Goal: Find specific page/section: Find specific page/section

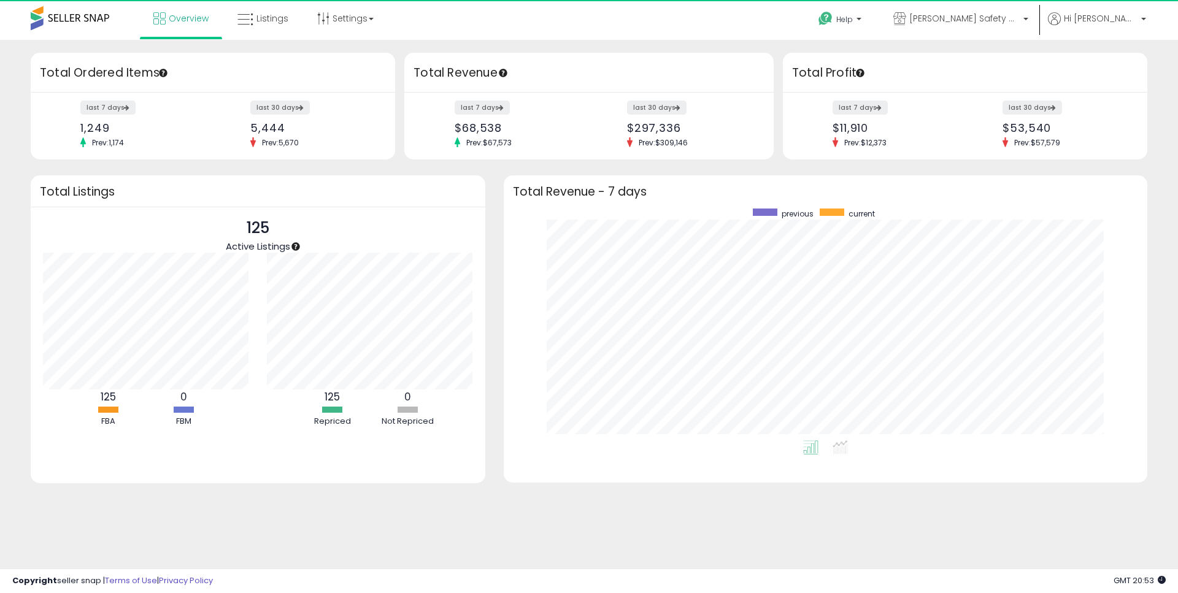
scroll to position [232, 619]
click at [291, 8] on link "Listings" at bounding box center [262, 18] width 69 height 37
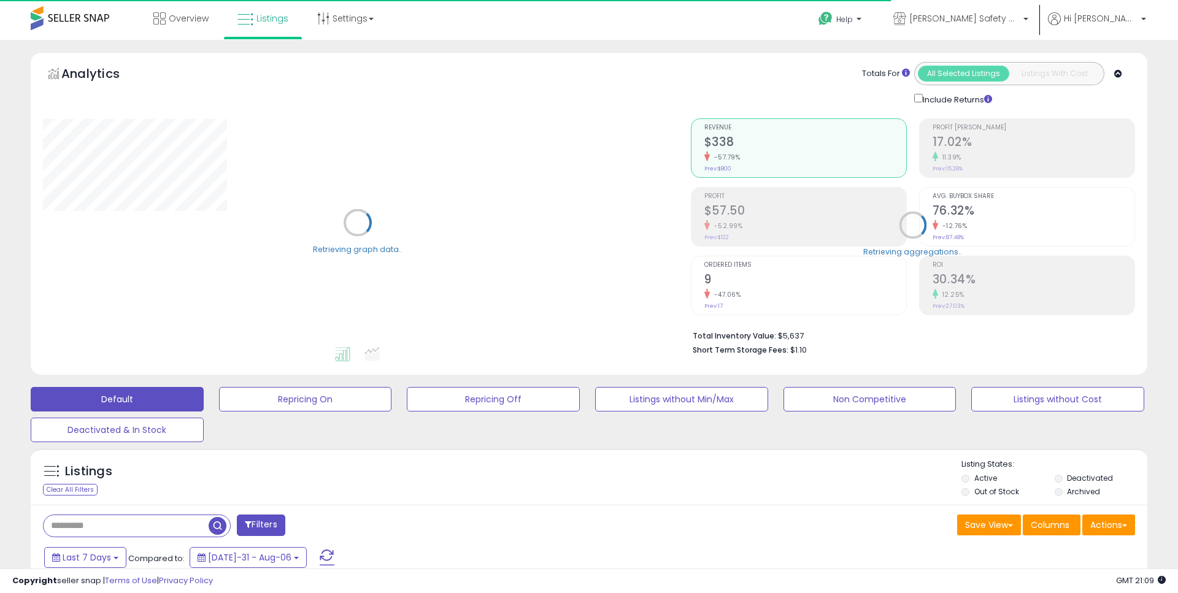
type input "**********"
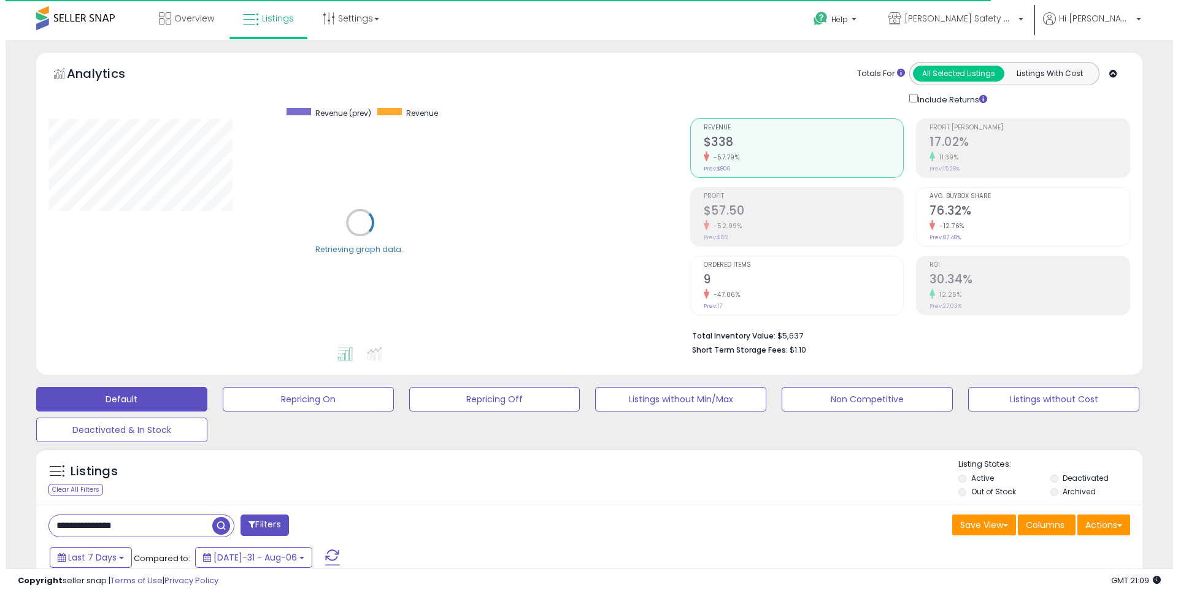
scroll to position [252, 642]
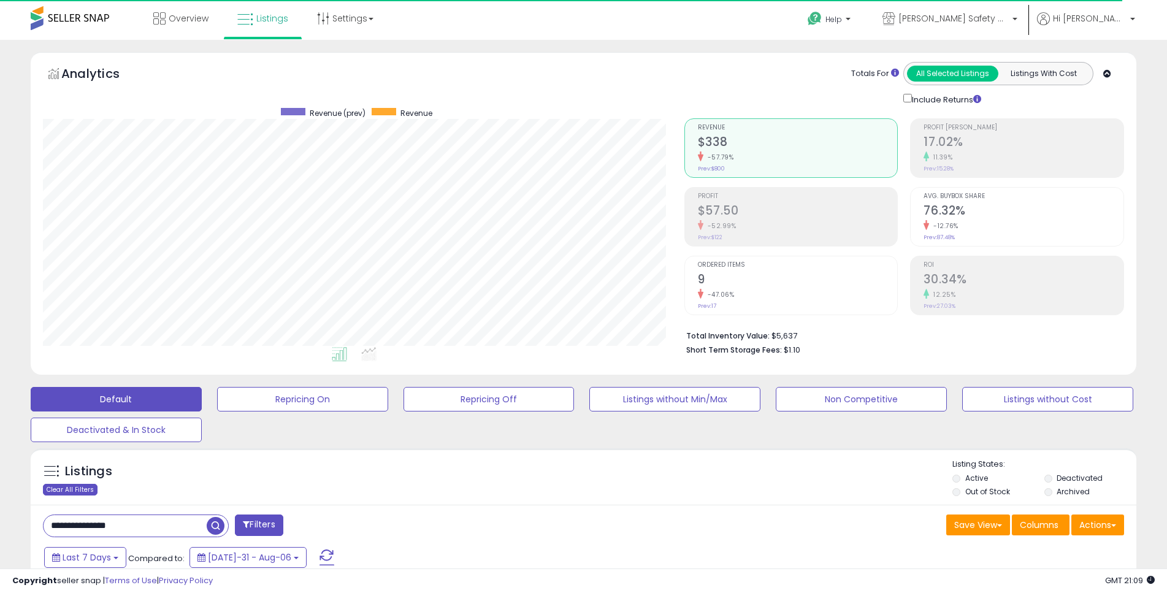
click at [79, 484] on div "Clear All Filters" at bounding box center [70, 490] width 55 height 12
click at [204, 8] on link "Overview" at bounding box center [181, 18] width 74 height 37
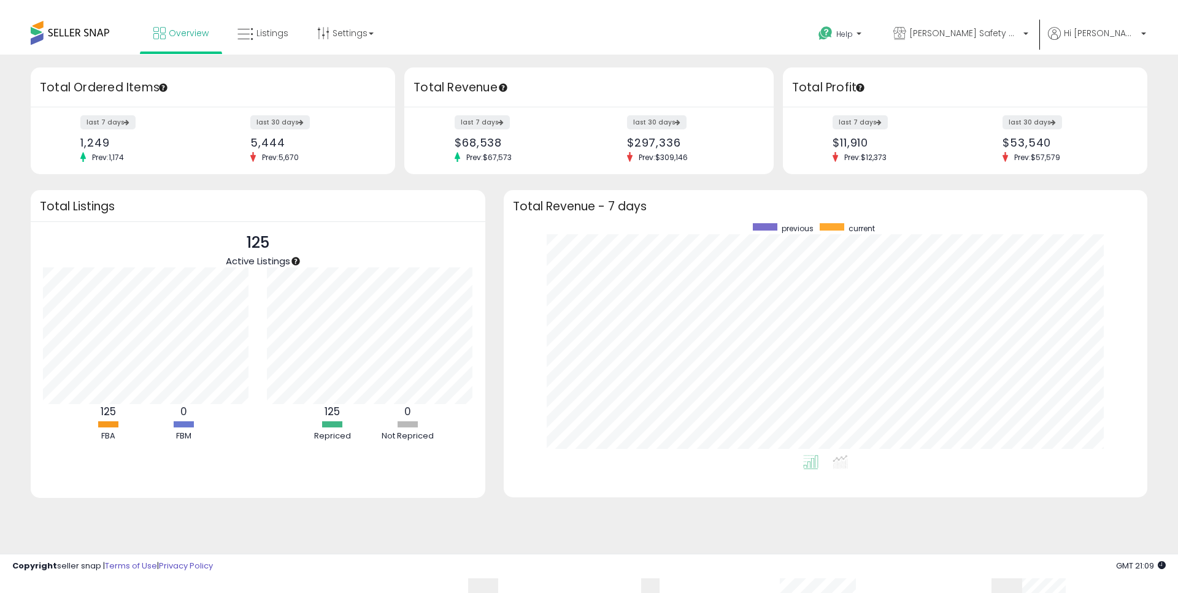
scroll to position [232, 619]
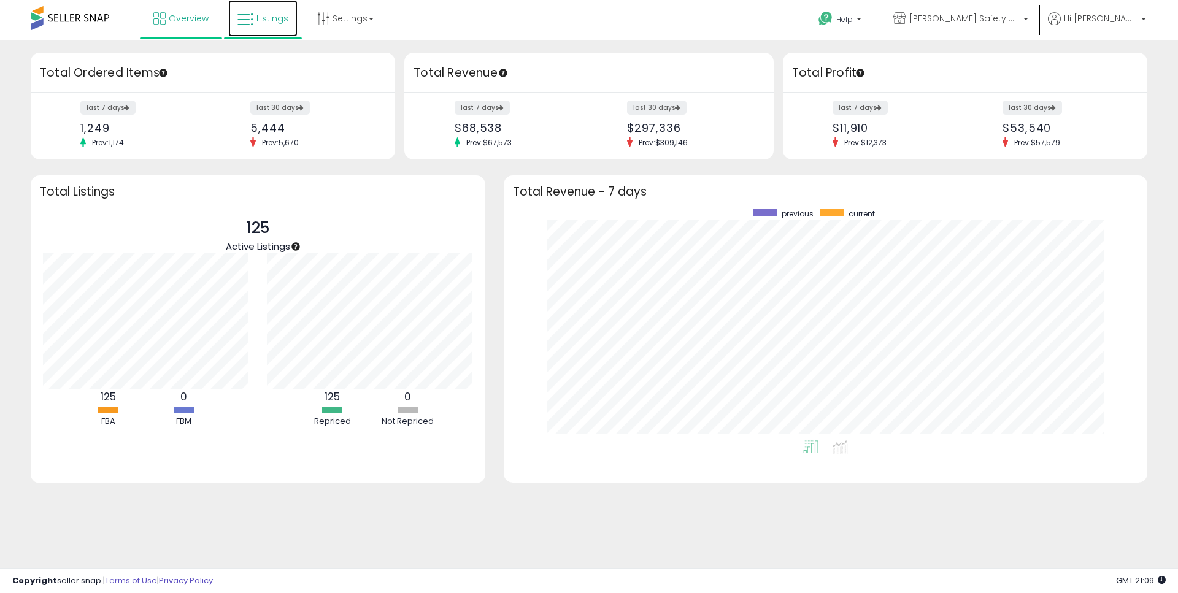
click at [293, 4] on link "Listings" at bounding box center [262, 18] width 69 height 37
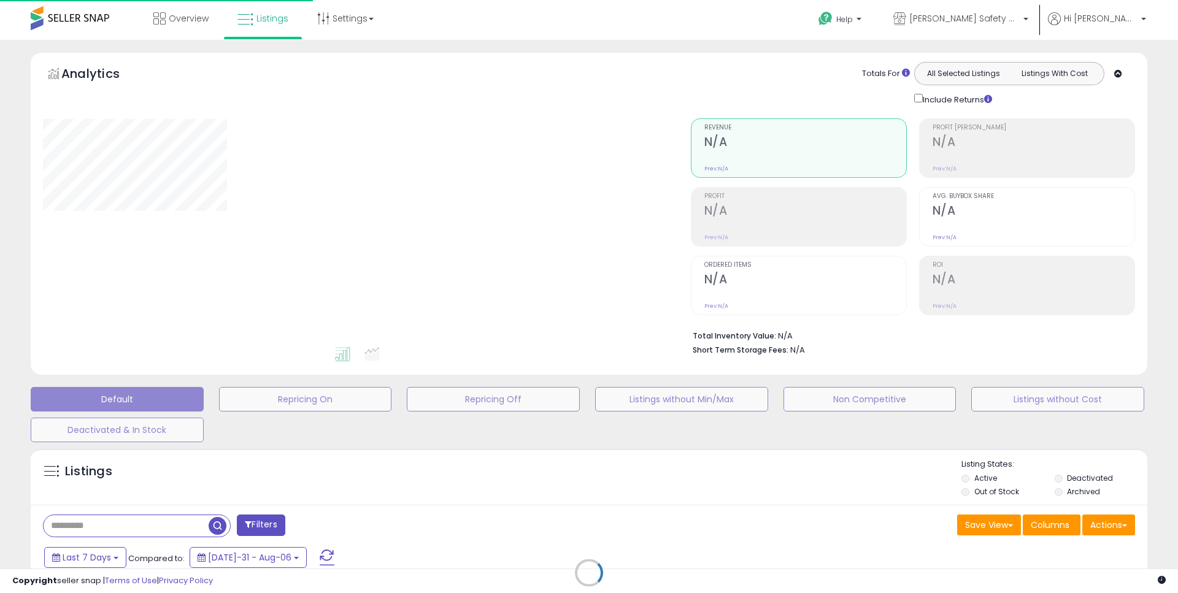
type input "**********"
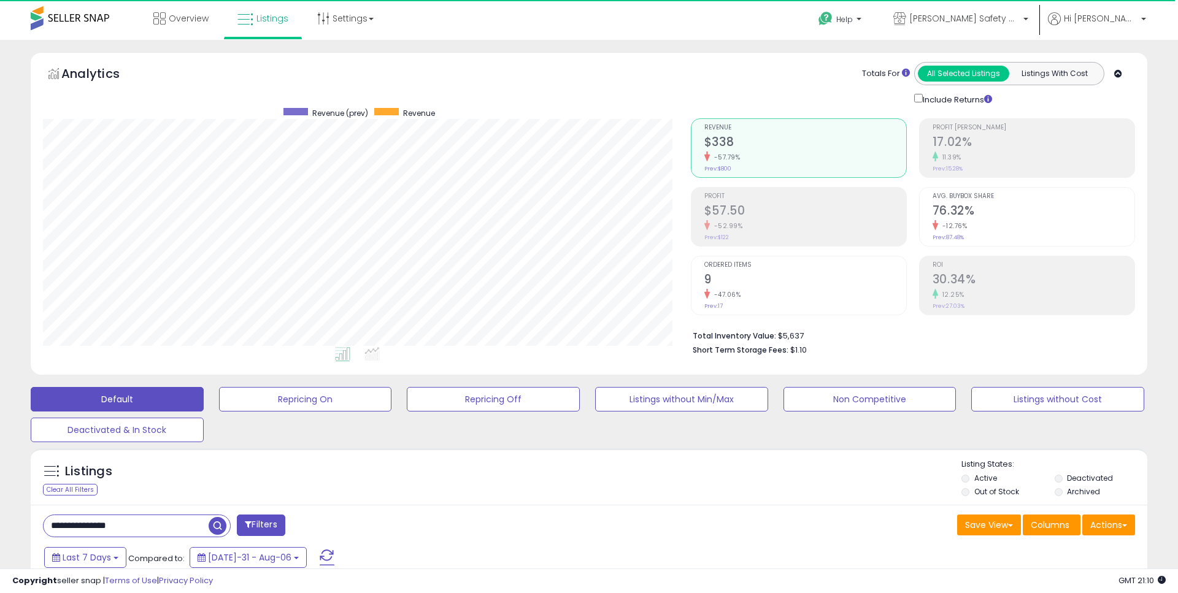
scroll to position [252, 642]
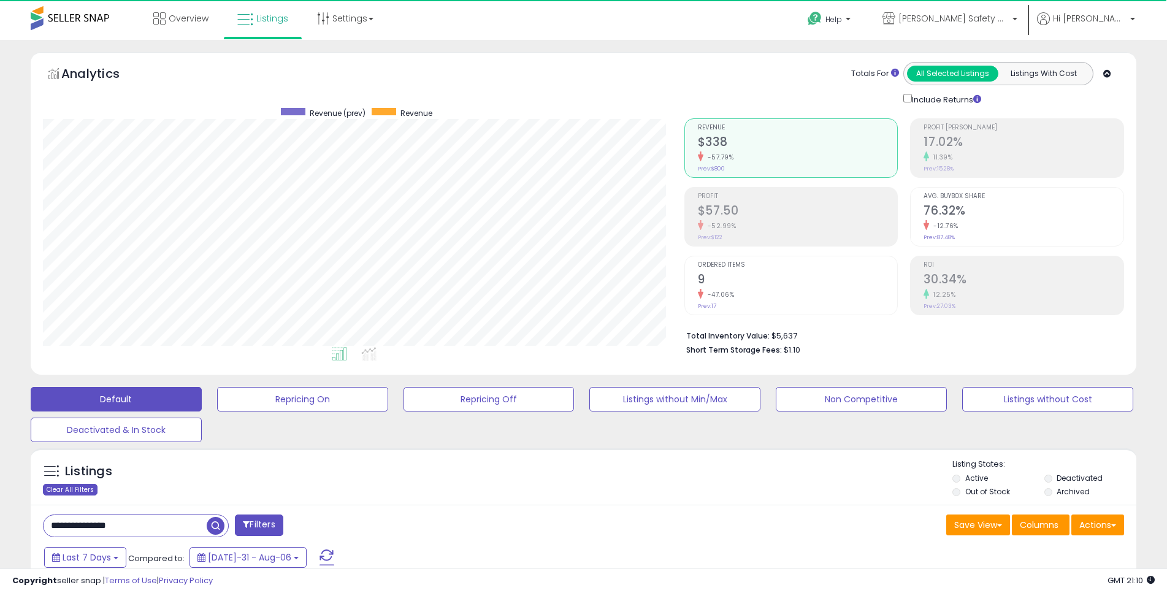
click at [90, 486] on div "Clear All Filters" at bounding box center [70, 490] width 55 height 12
click at [204, 10] on link "Overview" at bounding box center [181, 18] width 74 height 37
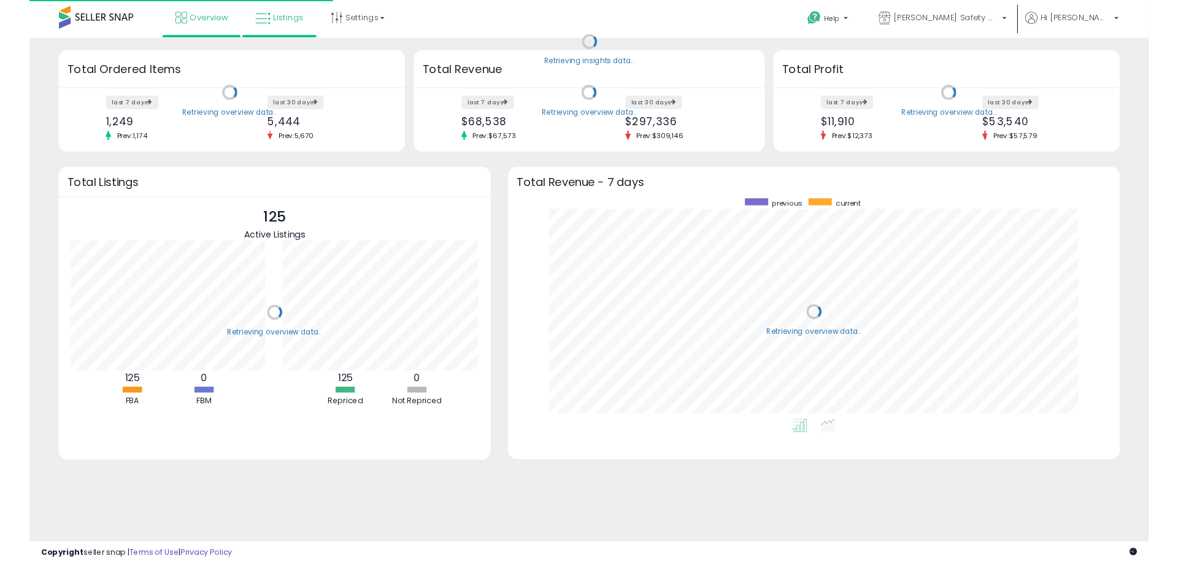
scroll to position [232, 619]
